Goal: Task Accomplishment & Management: Manage account settings

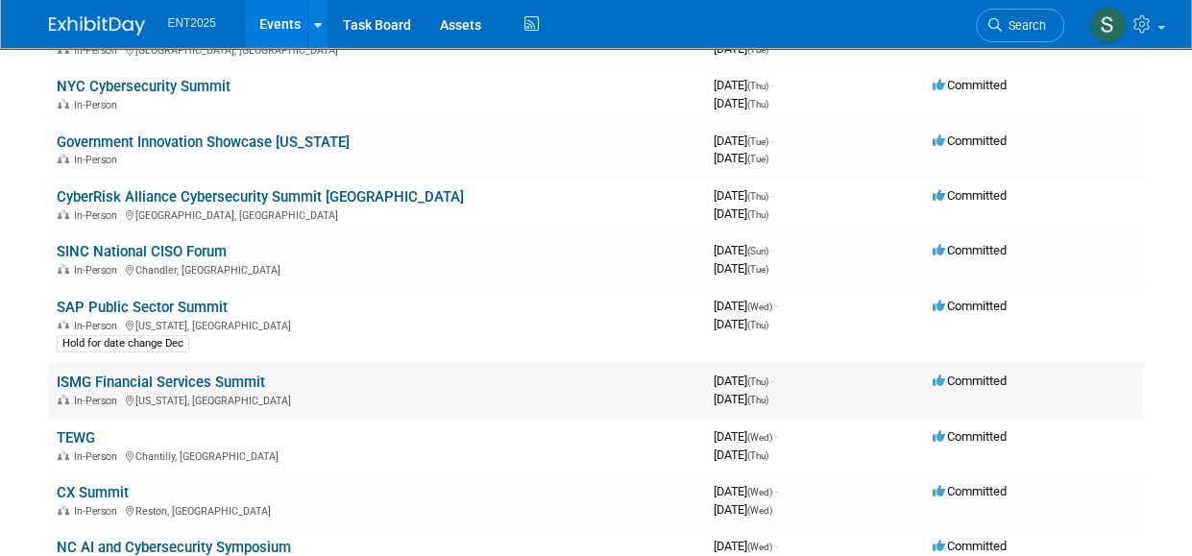
scroll to position [204, 0]
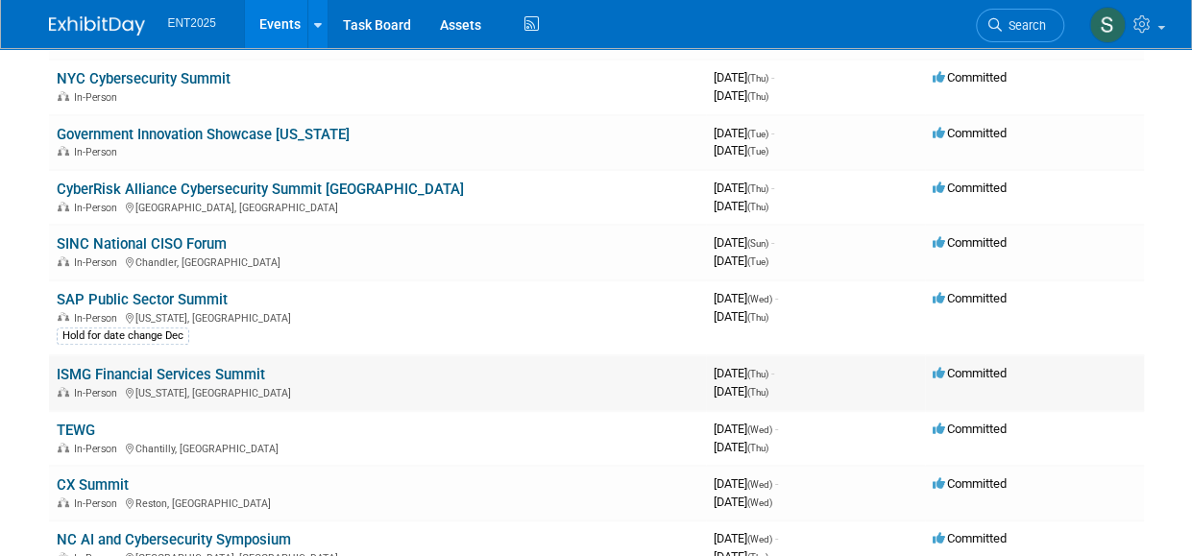
click at [190, 370] on link "ISMG Financial Services Summit" at bounding box center [161, 374] width 208 height 17
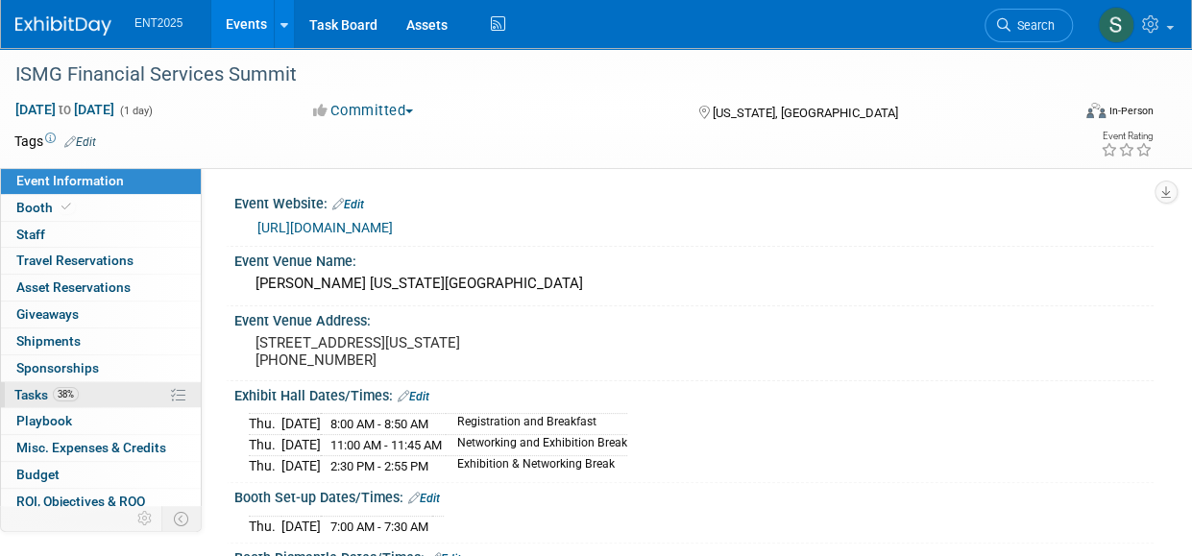
click at [35, 393] on span "Tasks 38%" at bounding box center [46, 394] width 64 height 15
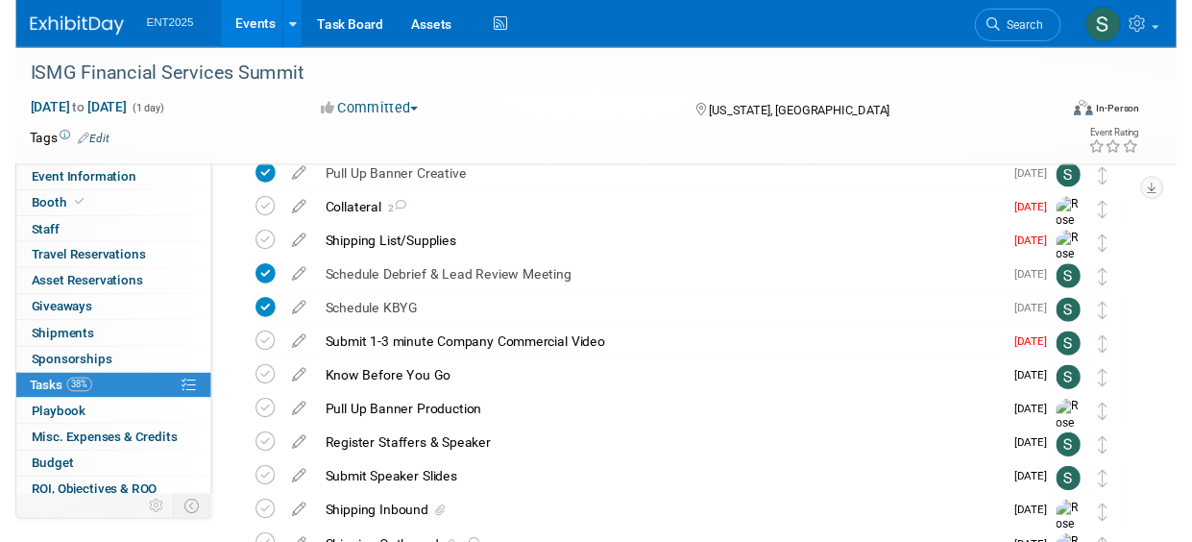
scroll to position [519, 0]
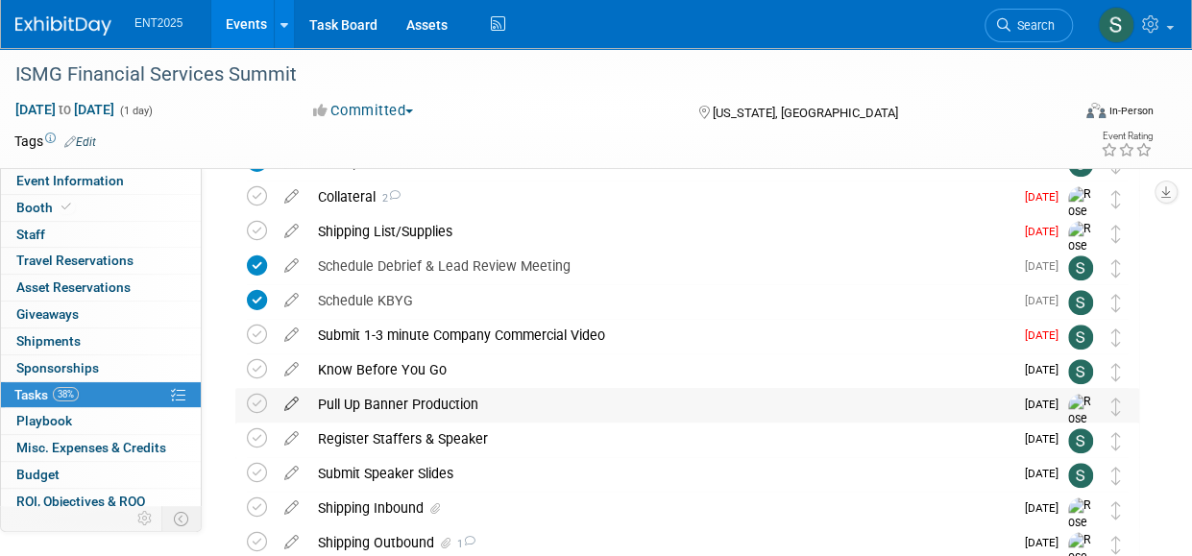
click at [294, 400] on icon at bounding box center [292, 400] width 34 height 24
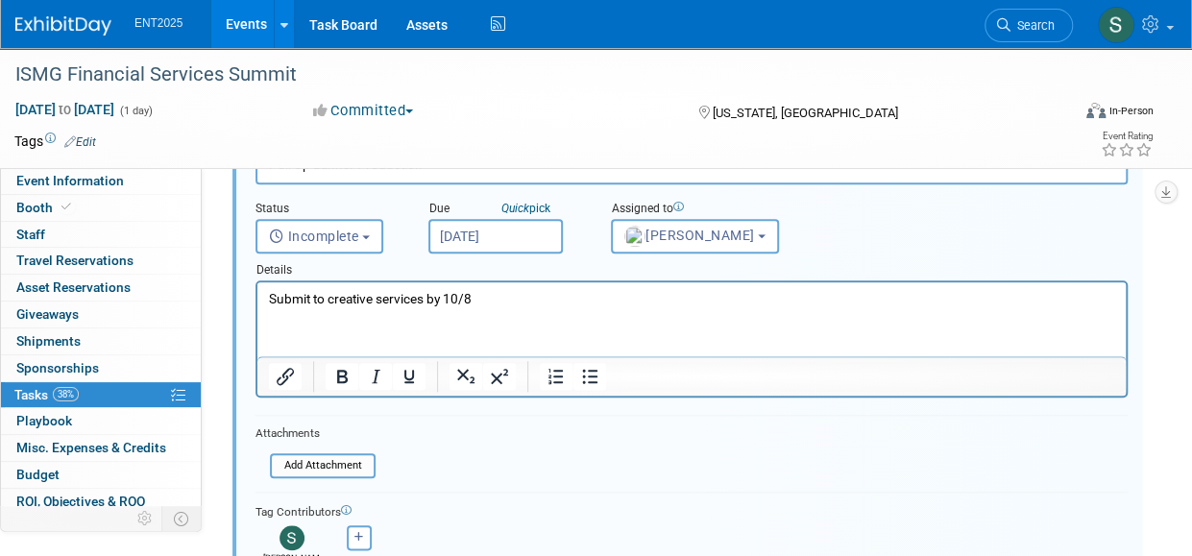
scroll to position [800, 0]
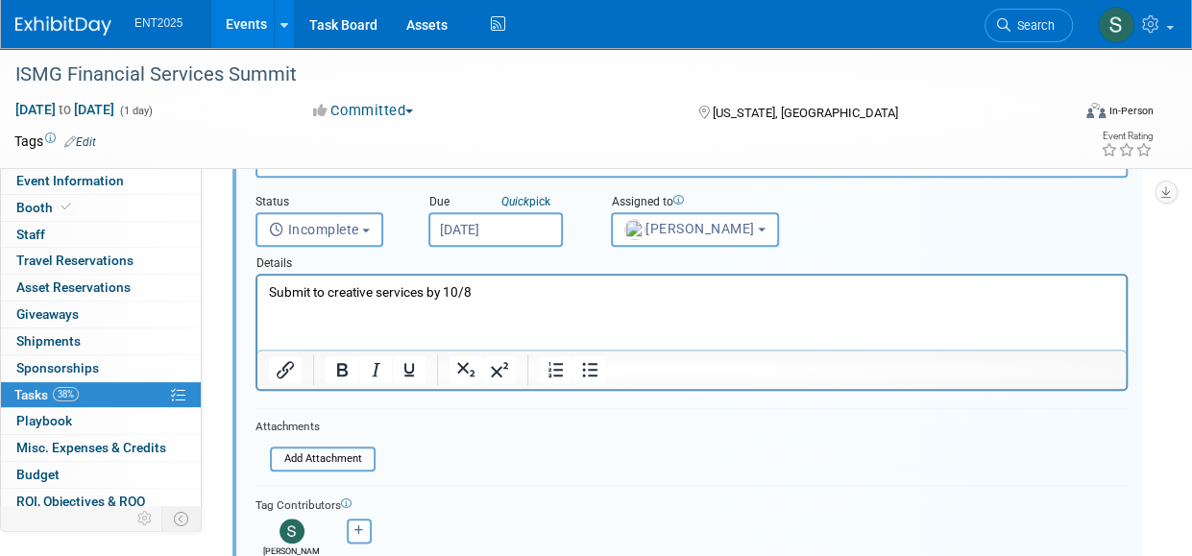
click at [501, 290] on p "Submit to creative services by 10/8" at bounding box center [692, 292] width 846 height 18
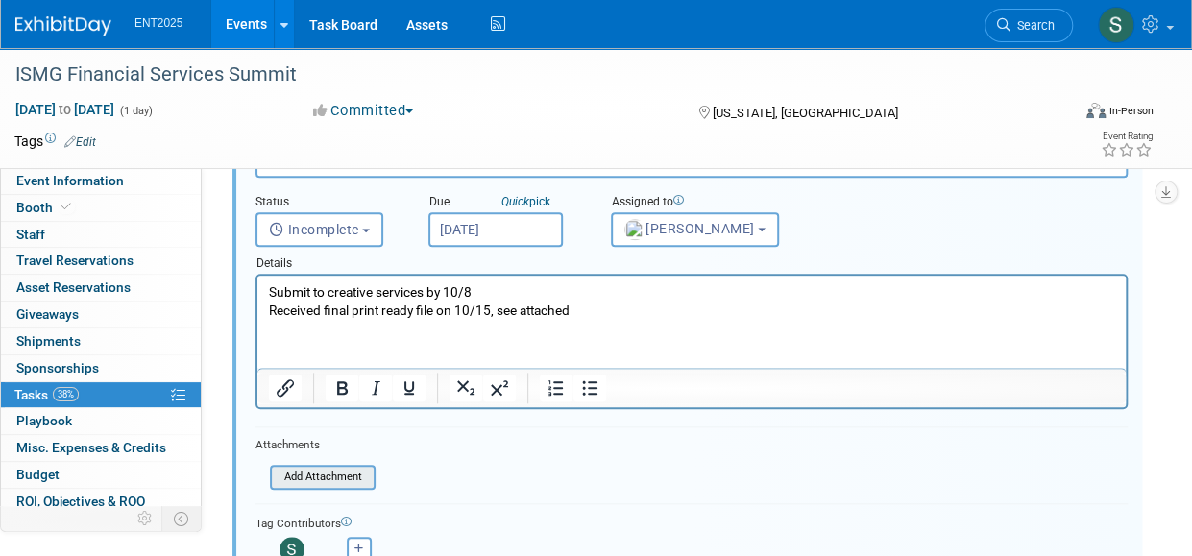
click at [303, 482] on input "file" at bounding box center [276, 477] width 196 height 21
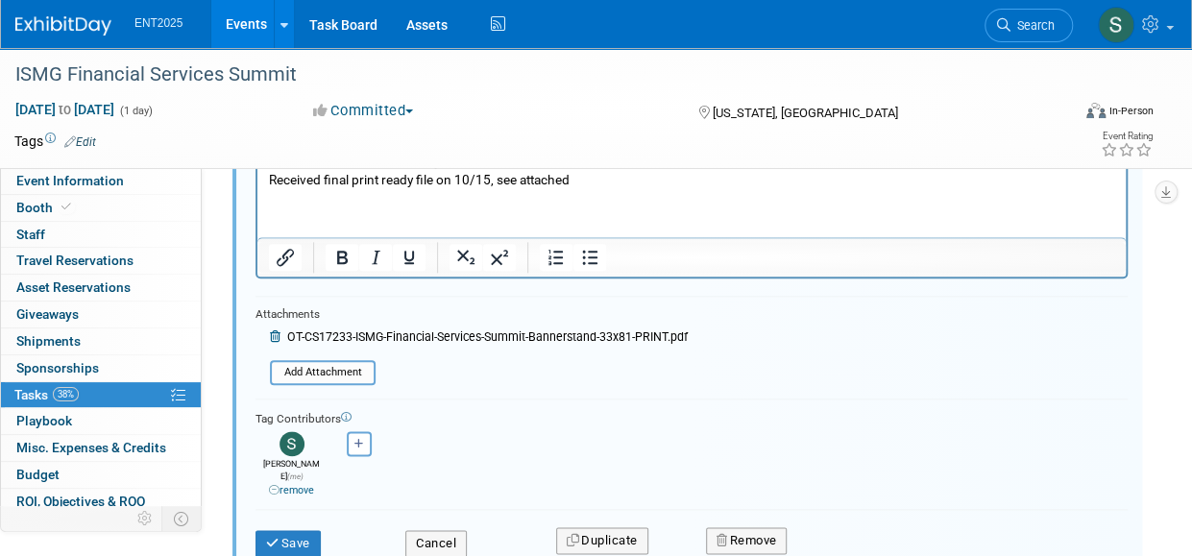
scroll to position [953, 0]
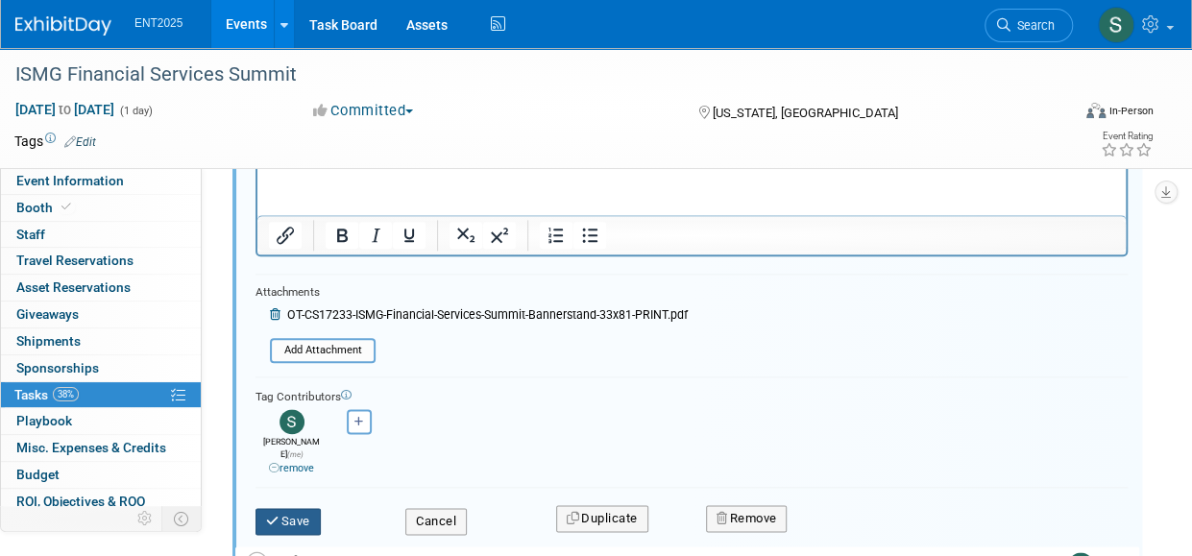
click at [293, 512] on button "Save" at bounding box center [287, 521] width 65 height 27
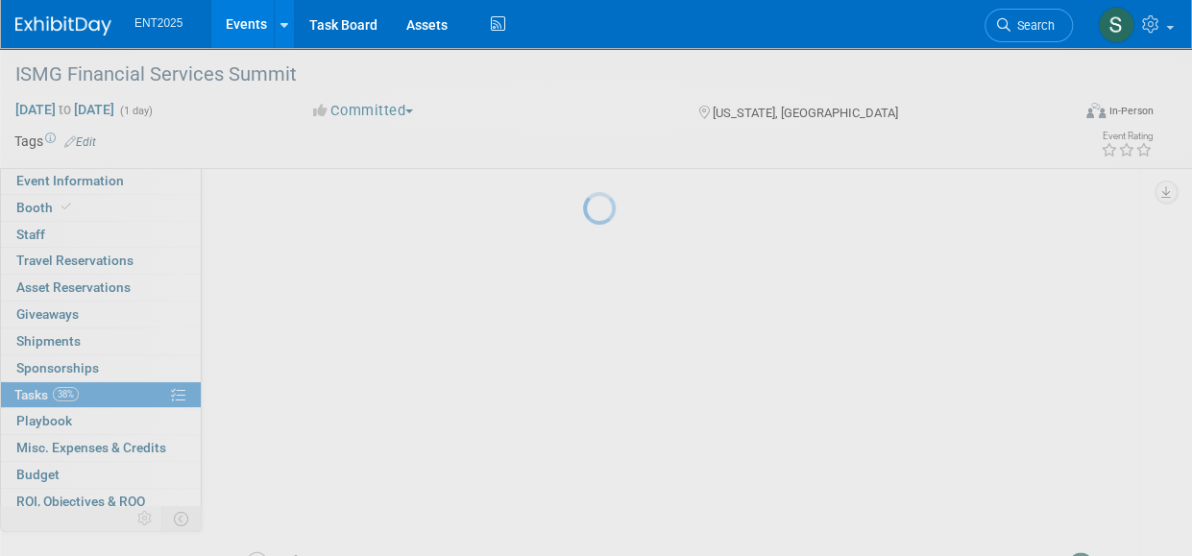
scroll to position [640, 0]
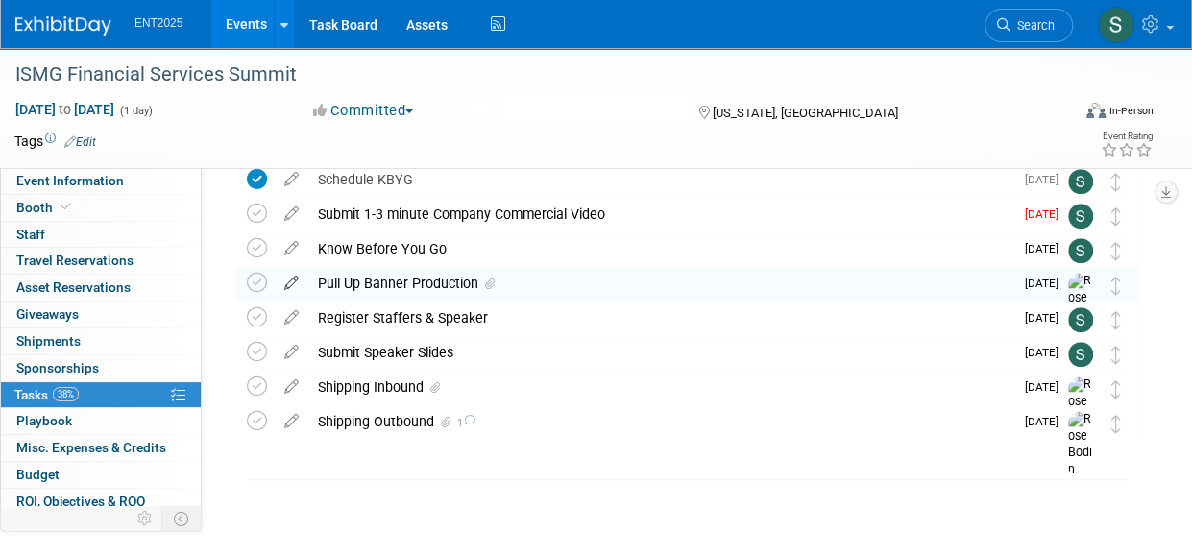
click at [292, 281] on icon at bounding box center [292, 279] width 34 height 24
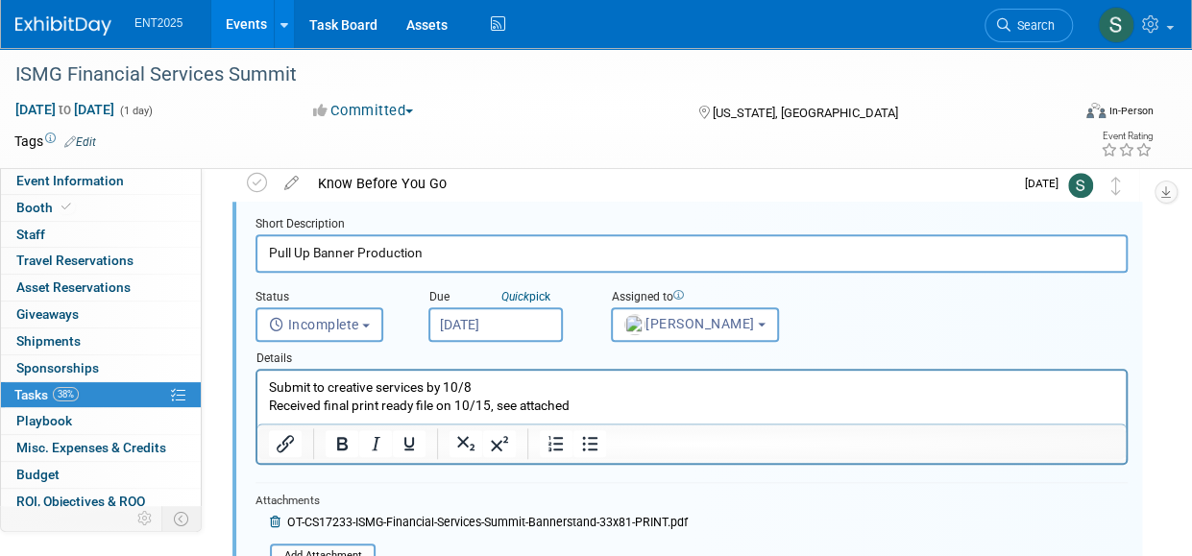
scroll to position [726, 0]
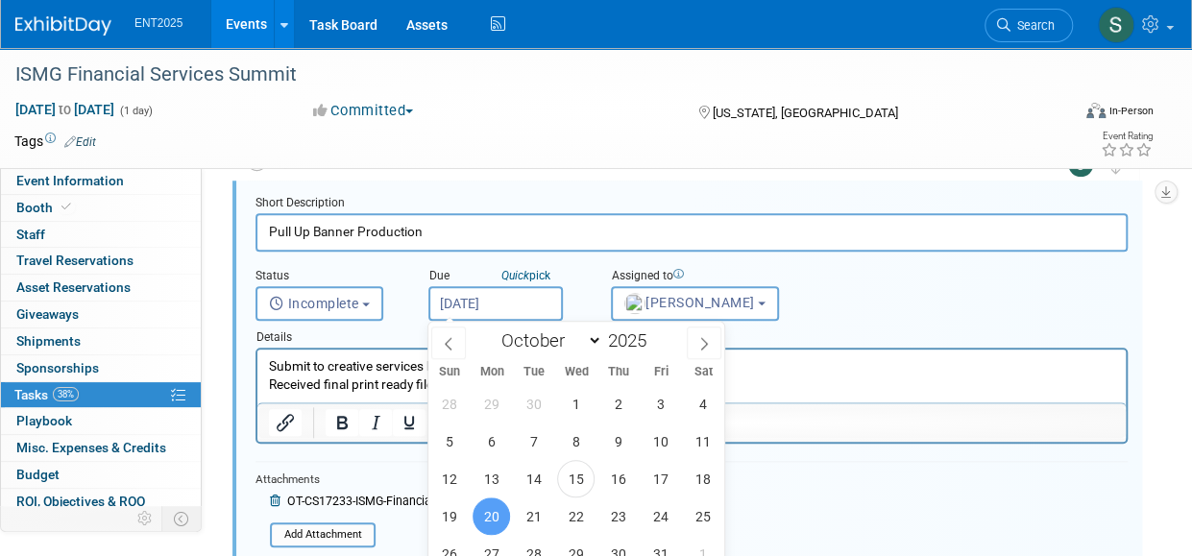
click at [488, 300] on input "[DATE]" at bounding box center [495, 303] width 134 height 35
click at [613, 475] on span "16" at bounding box center [617, 478] width 37 height 37
type input "[DATE]"
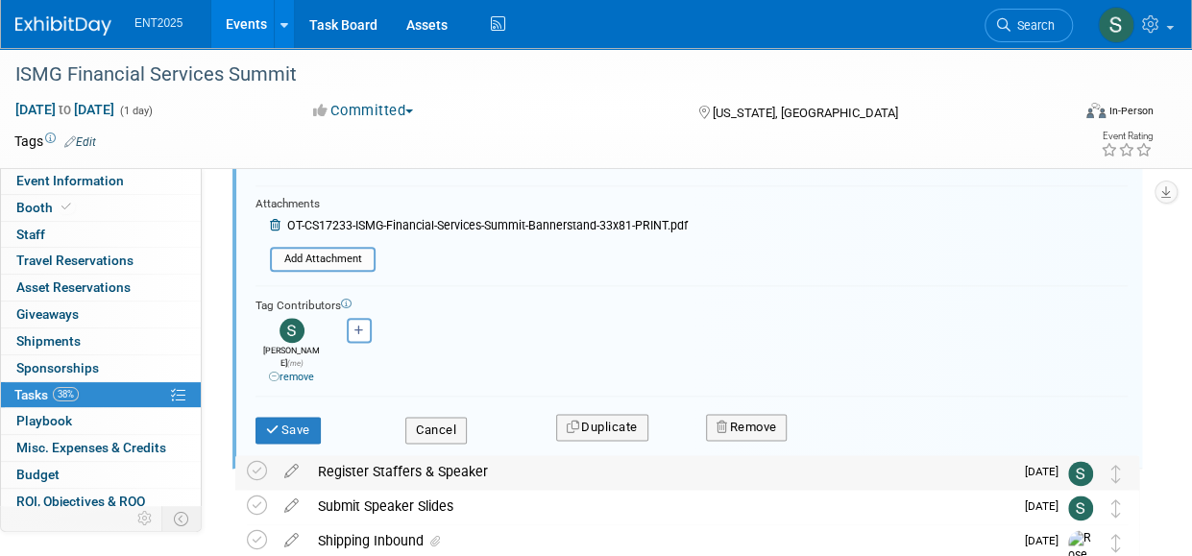
scroll to position [1004, 0]
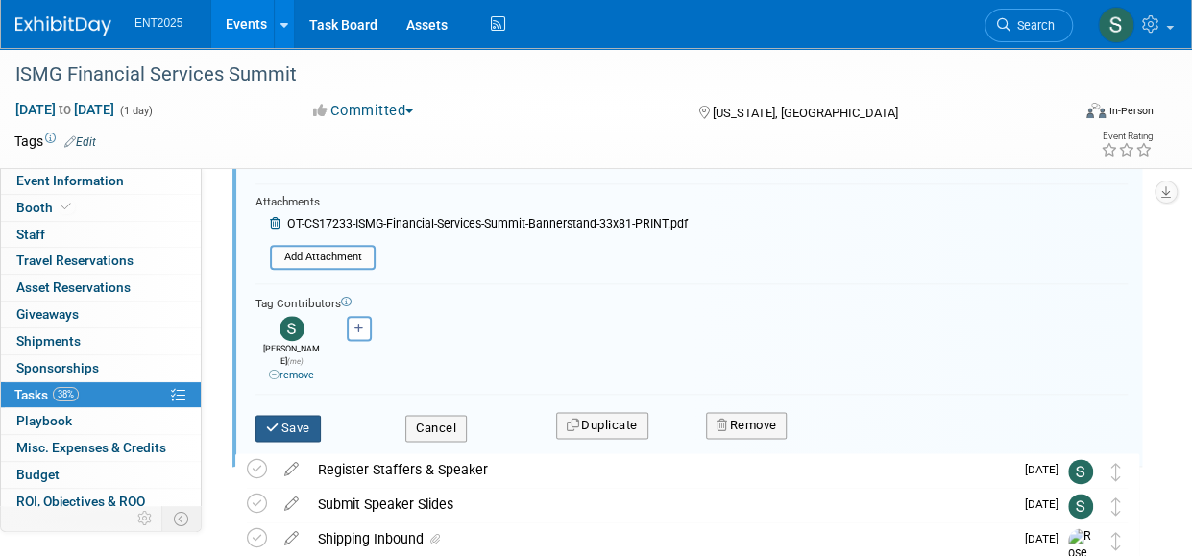
click at [289, 418] on button "Save" at bounding box center [287, 428] width 65 height 27
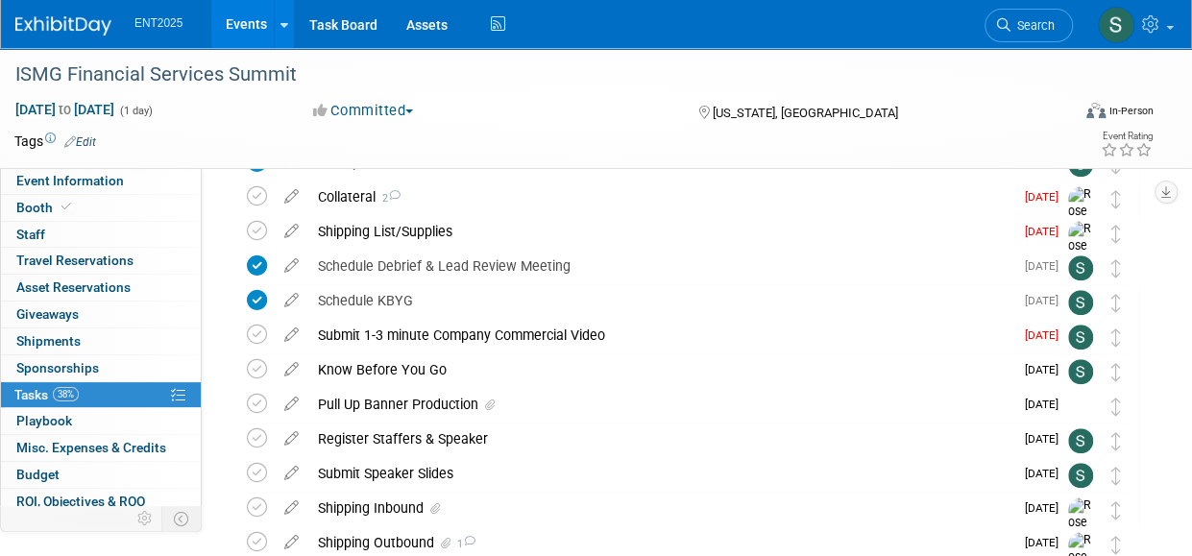
scroll to position [530, 0]
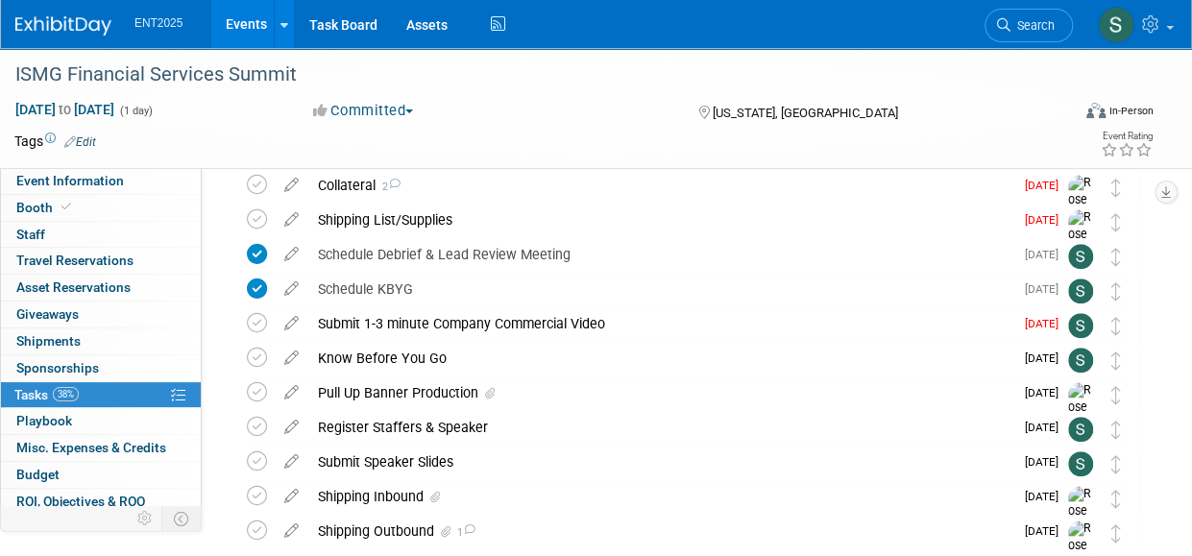
click at [386, 389] on div "Pull Up Banner Production" at bounding box center [660, 392] width 705 height 33
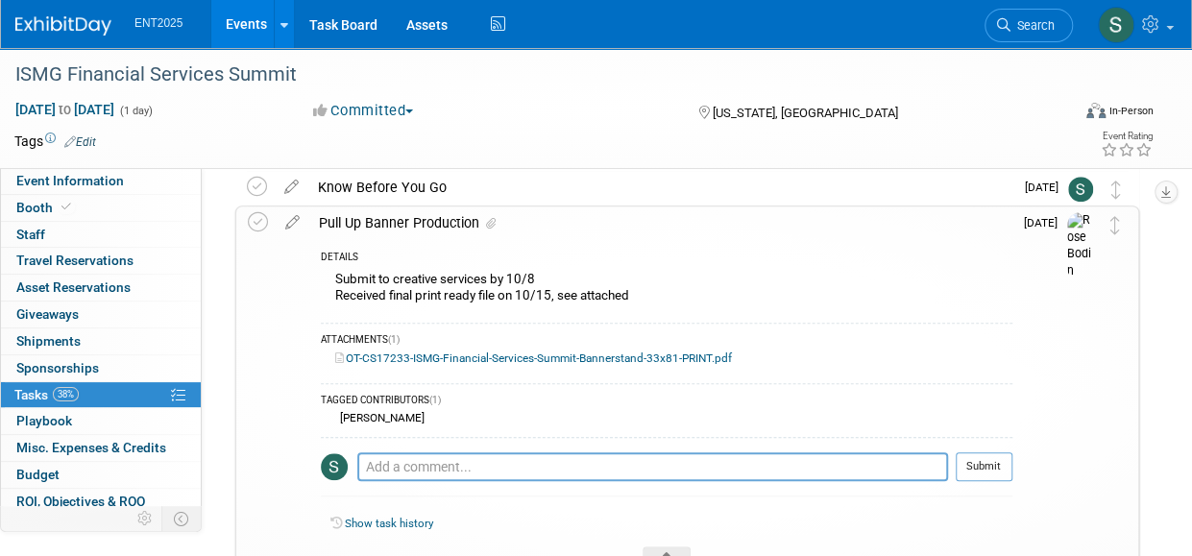
scroll to position [715, 0]
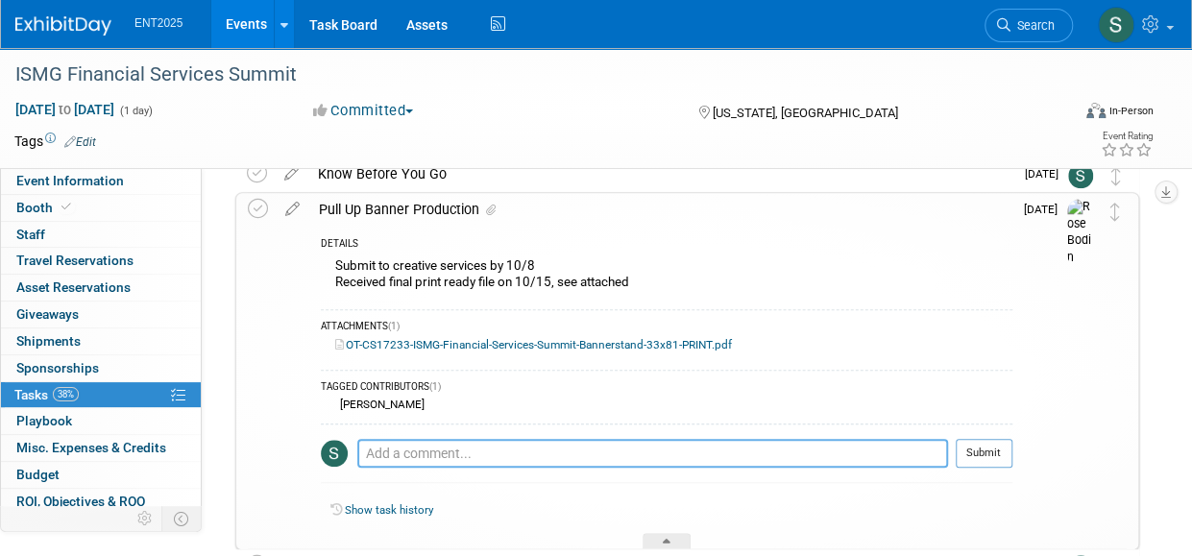
click at [386, 447] on textarea at bounding box center [652, 453] width 591 height 29
type textarea "Print ready file is ready"
click at [985, 448] on button "Submit" at bounding box center [984, 453] width 57 height 29
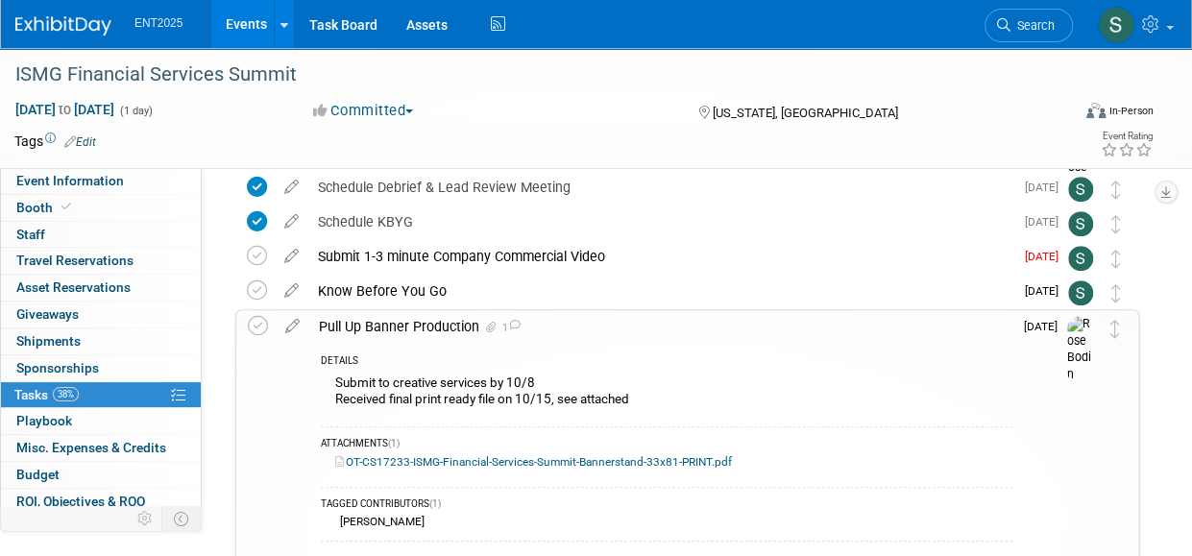
scroll to position [602, 0]
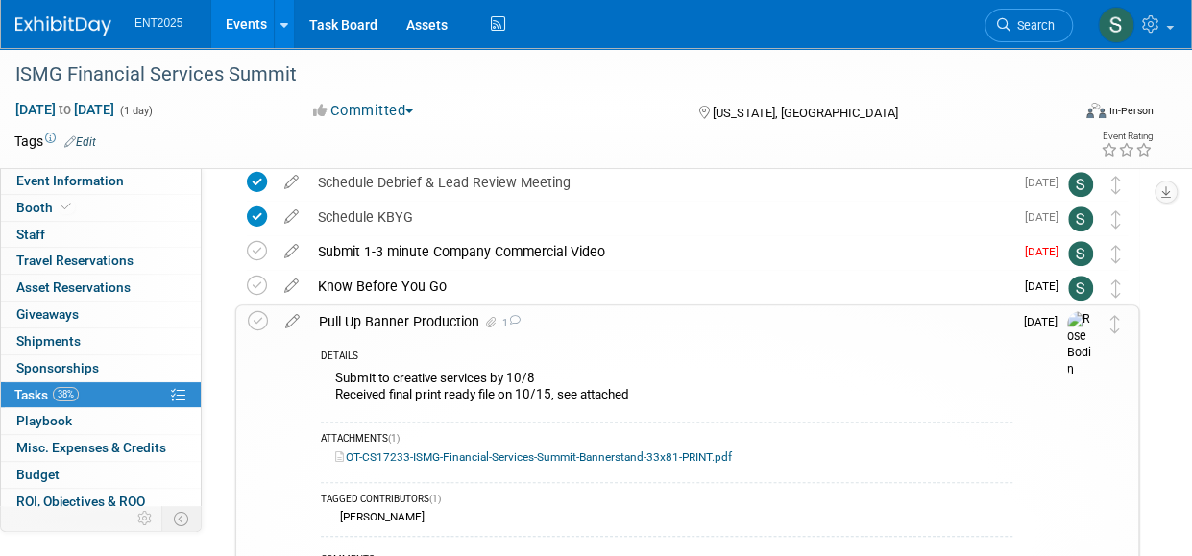
click at [439, 316] on div "Pull Up Banner Production 1" at bounding box center [660, 321] width 703 height 33
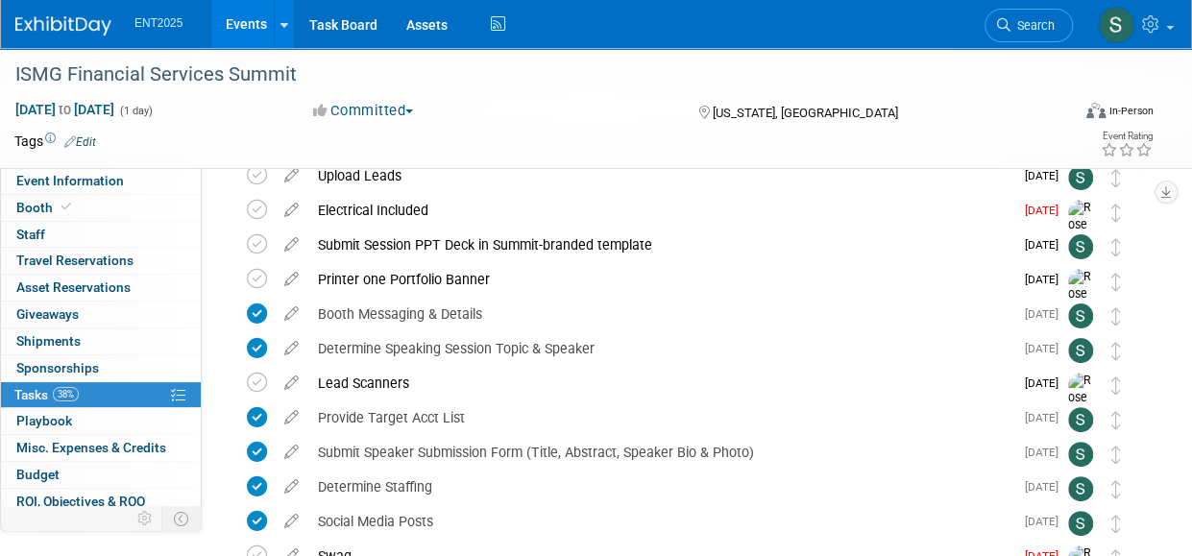
scroll to position [0, 0]
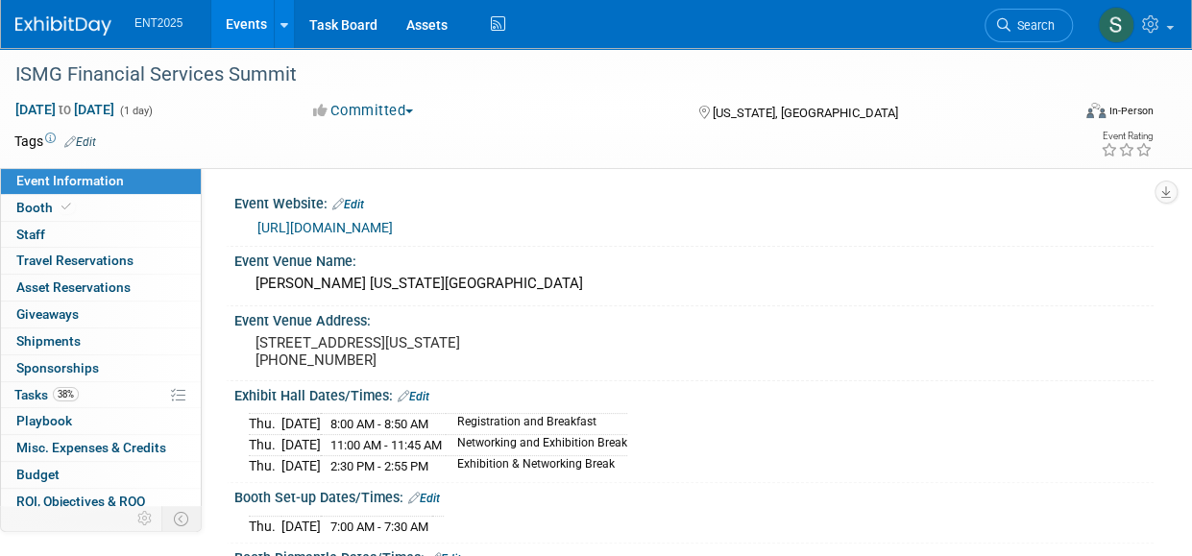
click at [251, 26] on link "Events" at bounding box center [246, 24] width 70 height 48
